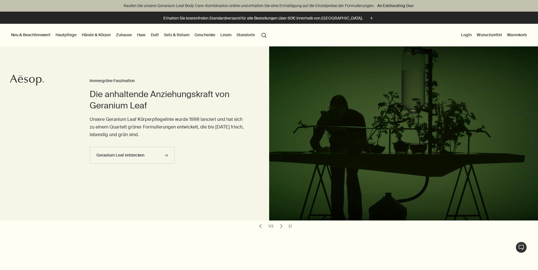
click at [94, 33] on link "Hände & Körper" at bounding box center [96, 34] width 31 height 7
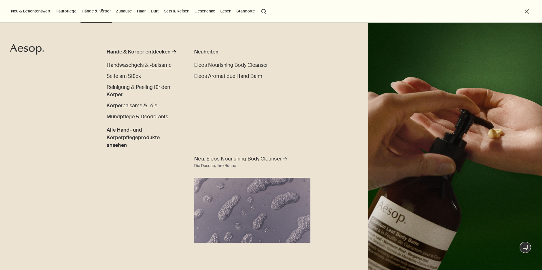
click at [143, 64] on span "Handwaschgels & -balsame" at bounding box center [139, 65] width 65 height 7
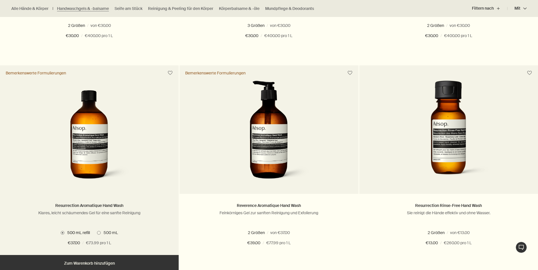
scroll to position [369, 0]
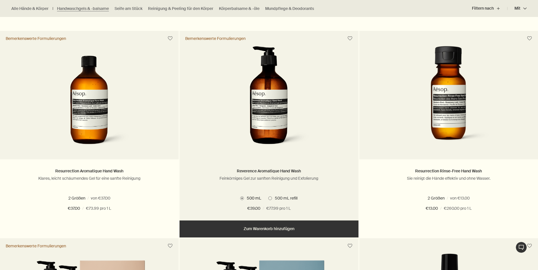
click at [270, 197] on span at bounding box center [270, 199] width 4 height 4
click at [242, 197] on span at bounding box center [242, 199] width 4 height 4
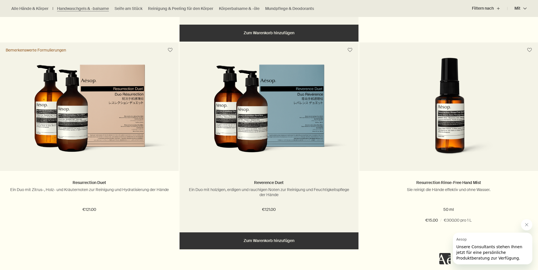
scroll to position [567, 0]
